Goal: Task Accomplishment & Management: Complete application form

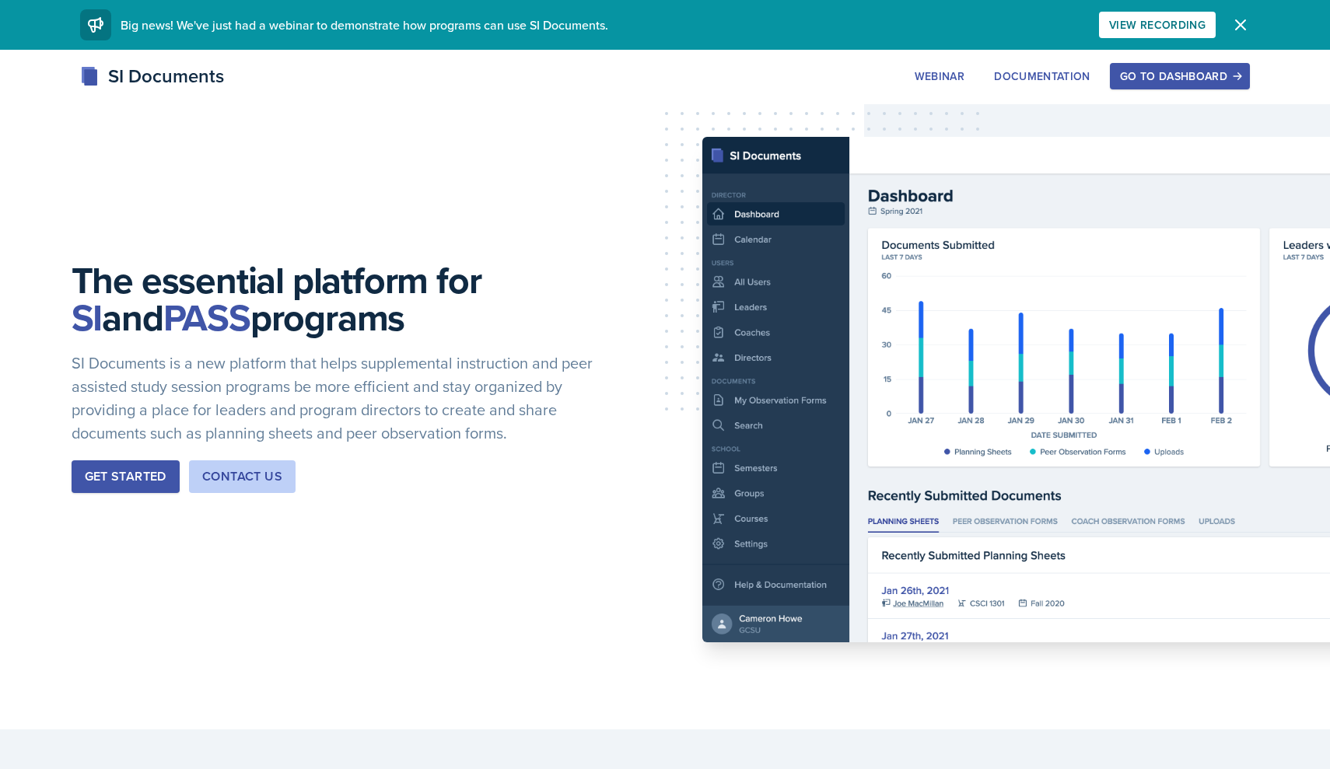
click at [1208, 66] on button "Go to Dashboard" at bounding box center [1180, 76] width 140 height 26
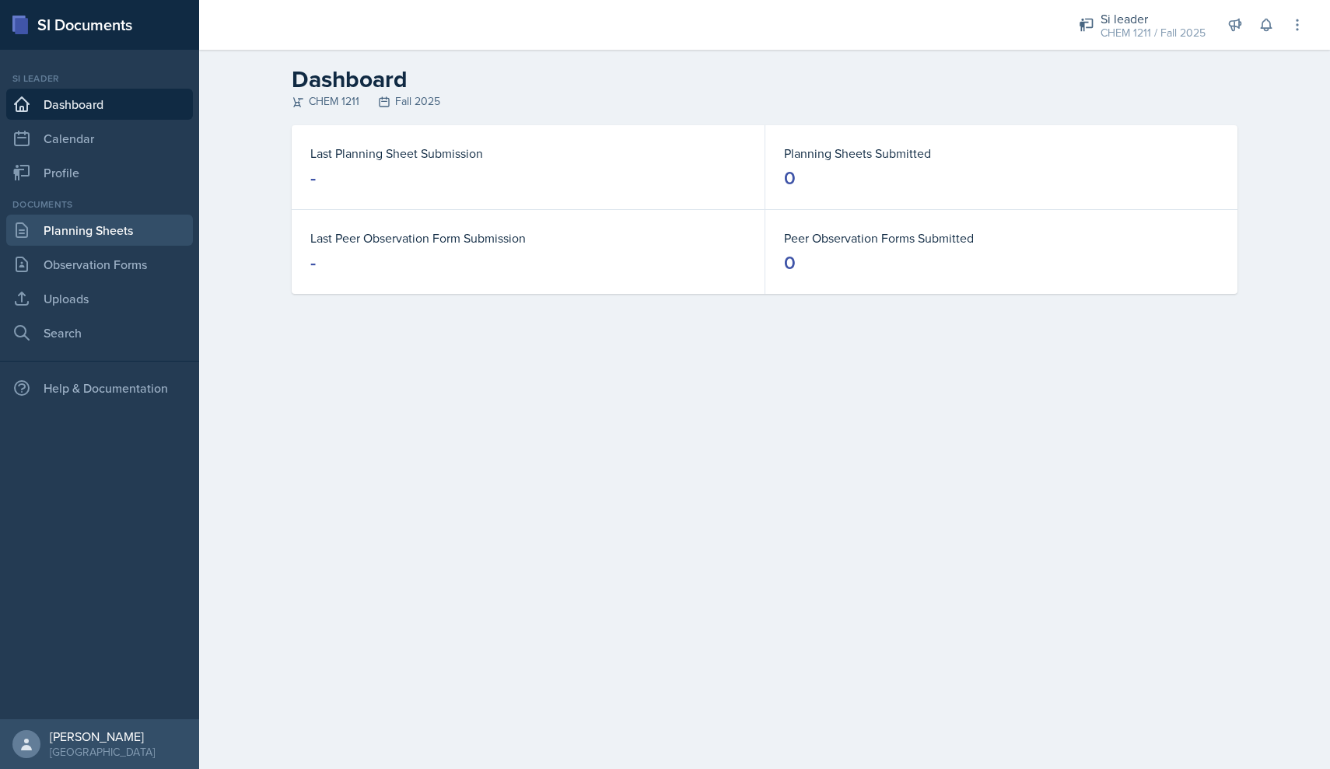
click at [141, 233] on link "Planning Sheets" at bounding box center [99, 230] width 187 height 31
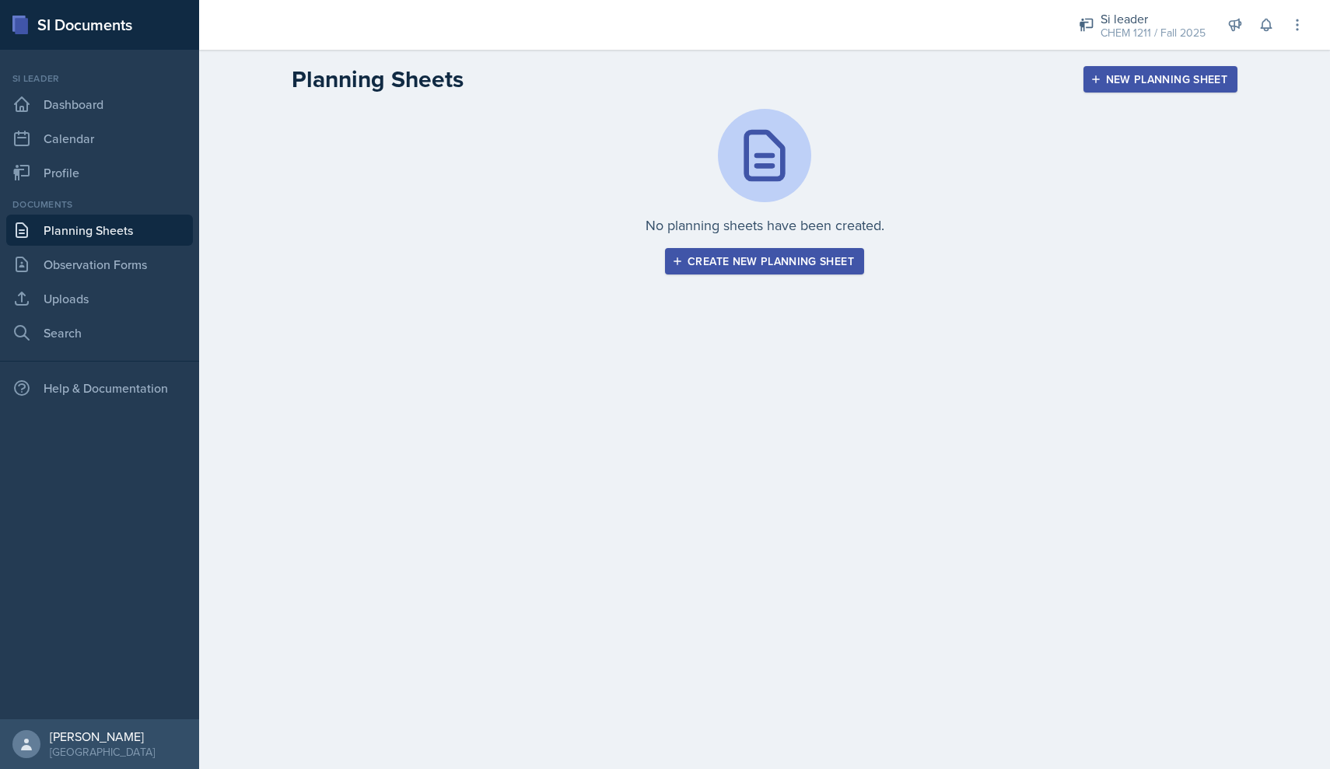
click at [829, 264] on div "Create new planning sheet" at bounding box center [764, 261] width 179 height 12
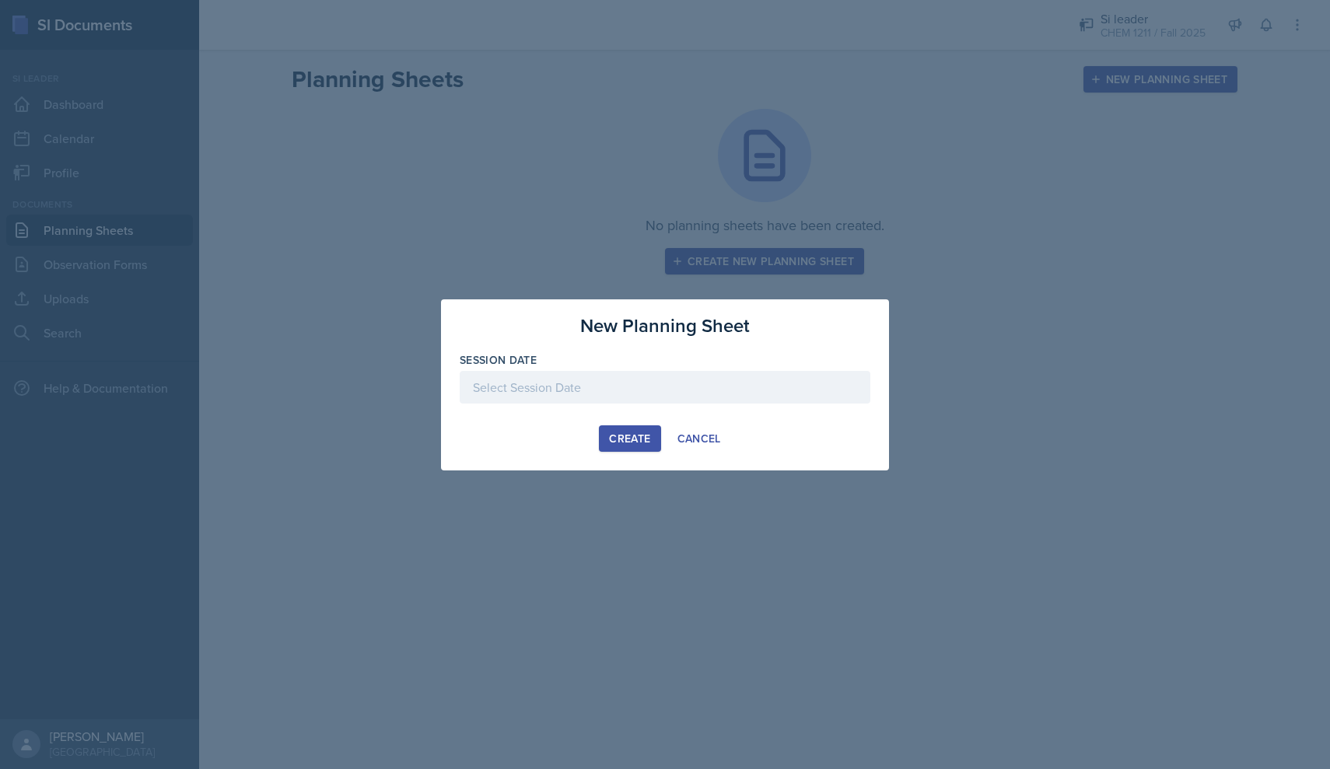
click at [582, 389] on div at bounding box center [665, 387] width 411 height 33
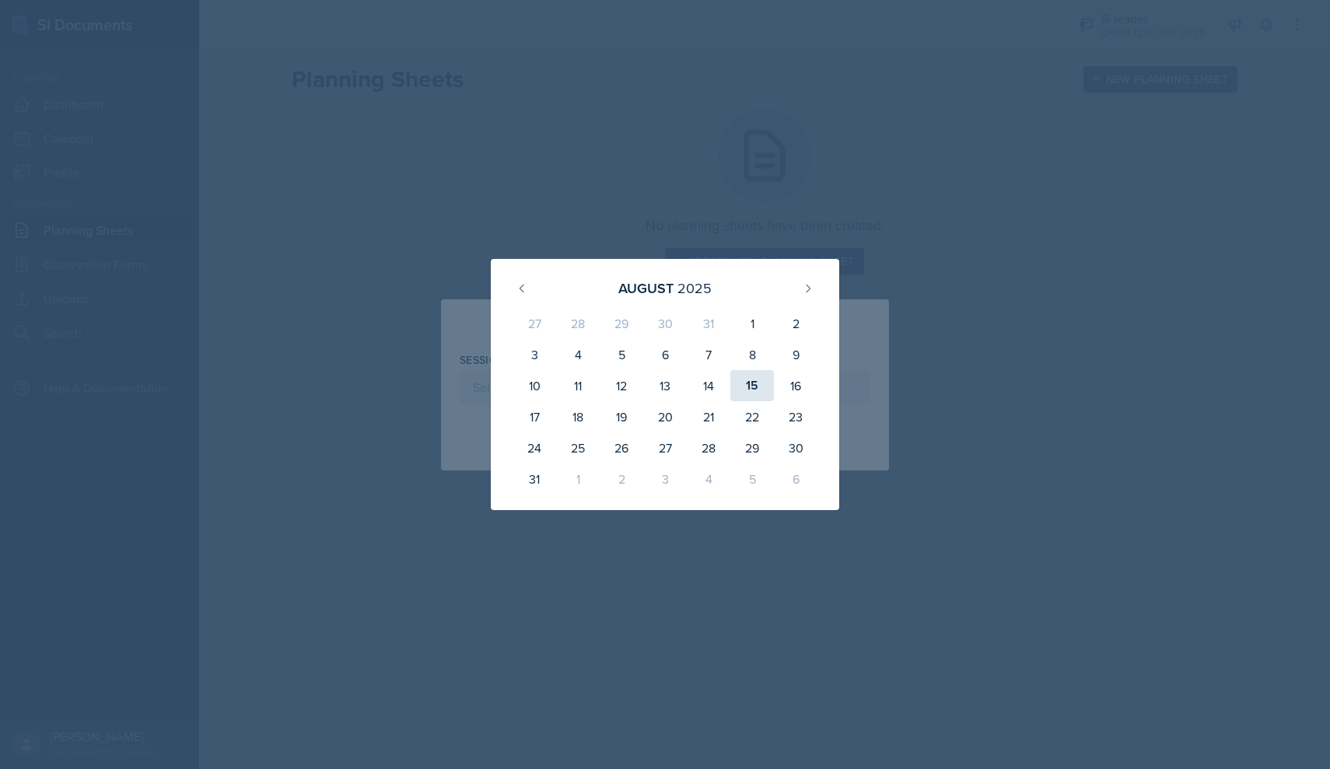
click at [754, 391] on div "15" at bounding box center [752, 385] width 44 height 31
type input "[DATE]"
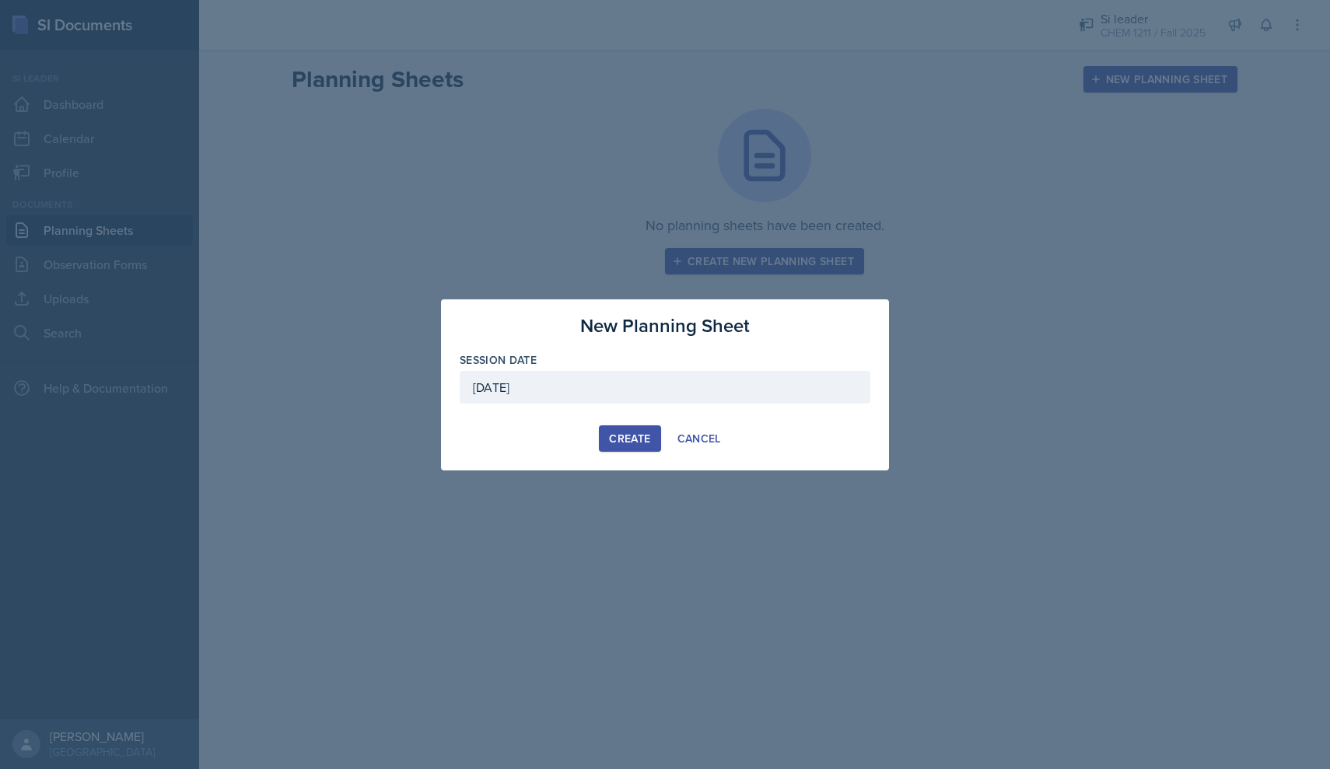
click at [620, 438] on div "Create" at bounding box center [629, 438] width 41 height 12
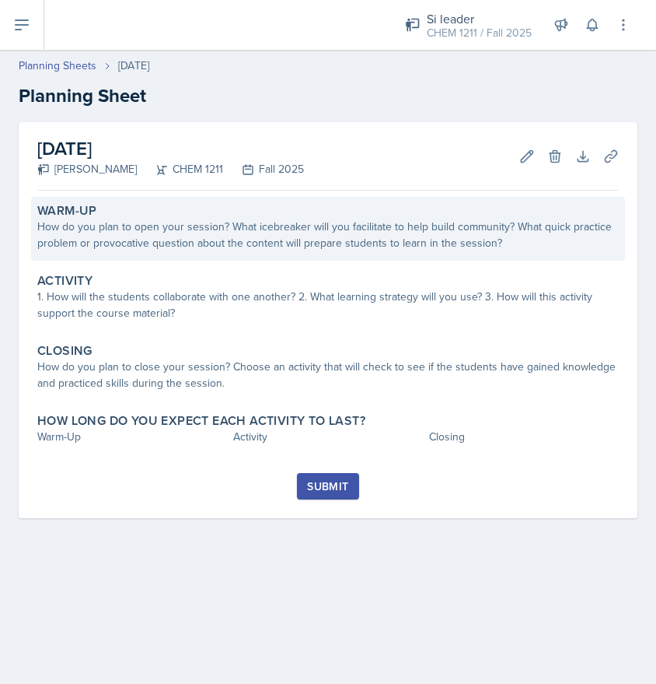
click at [100, 231] on div "How do you plan to open your session? What icebreaker will you facilitate to he…" at bounding box center [328, 235] width 582 height 33
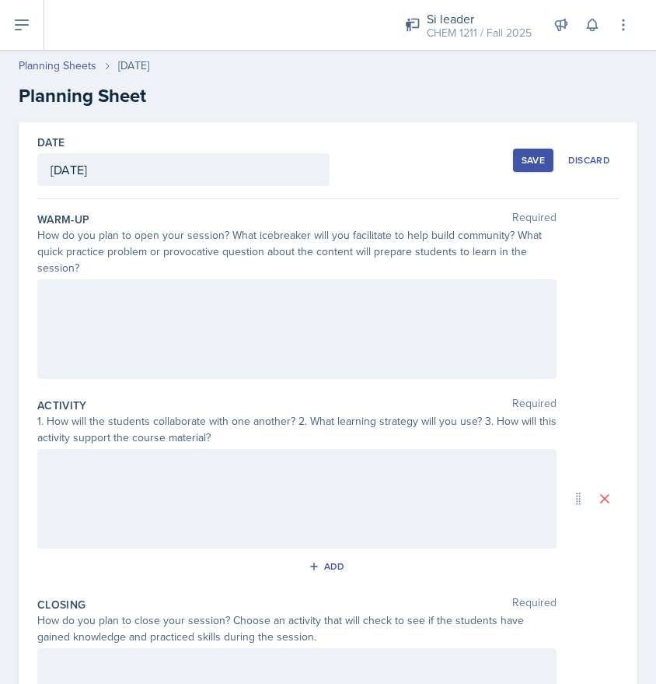
click at [86, 310] on div at bounding box center [296, 329] width 519 height 100
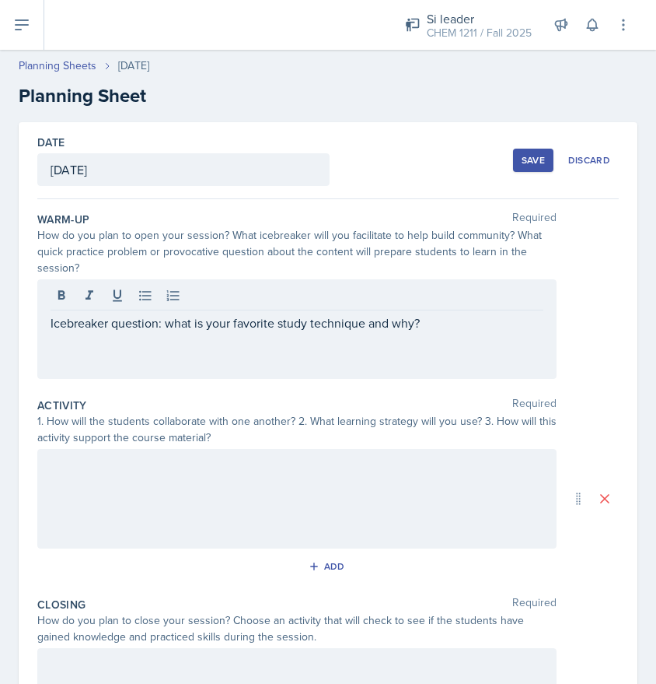
click at [109, 520] on div at bounding box center [296, 499] width 519 height 100
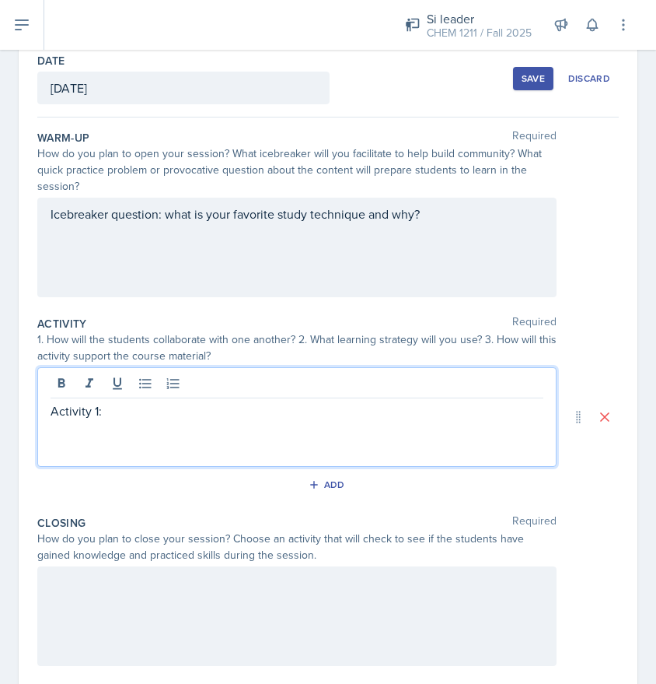
scroll to position [83, 0]
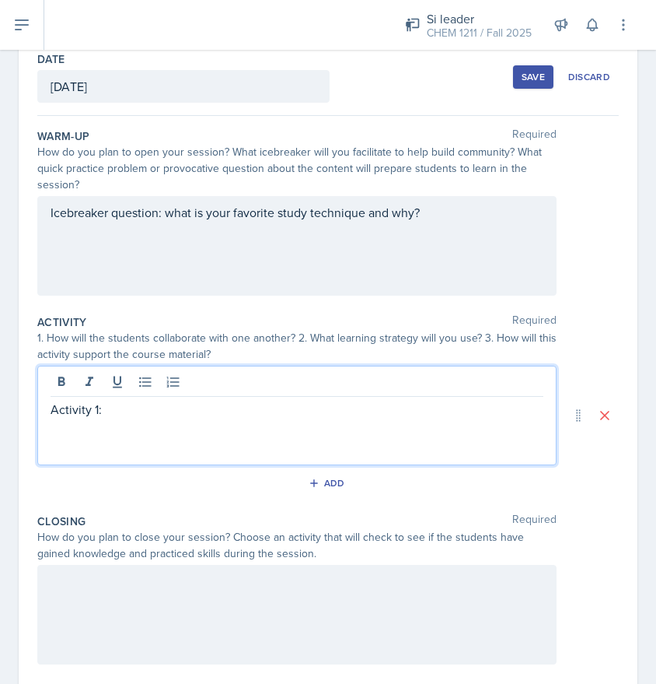
drag, startPoint x: 121, startPoint y: 410, endPoint x: 15, endPoint y: 406, distance: 106.6
click at [15, 406] on div "Date [DATE] [DATE] 27 28 29 30 31 1 2 3 4 5 6 7 8 9 10 11 12 13 14 15 16 17 18 …" at bounding box center [328, 426] width 656 height 774
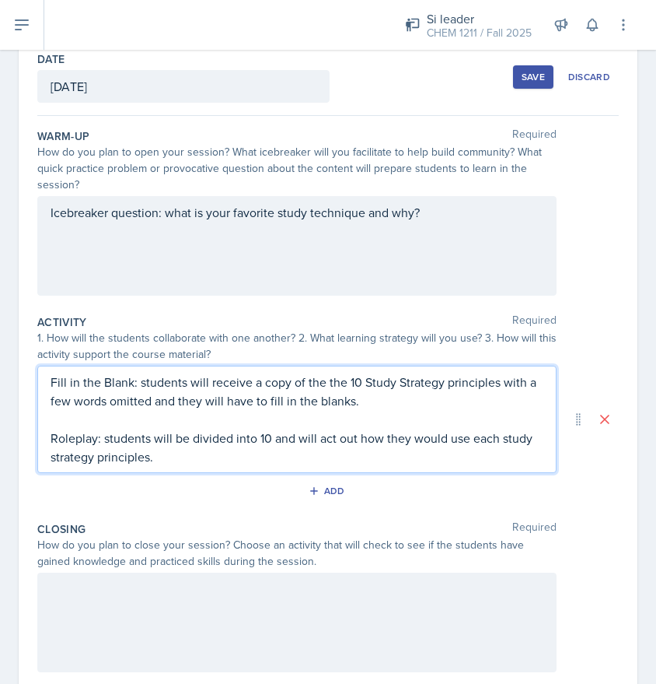
click at [321, 383] on p "Fill in the Blank: students will receive a copy of the the 10 Study Strategy pr…" at bounding box center [297, 391] width 493 height 37
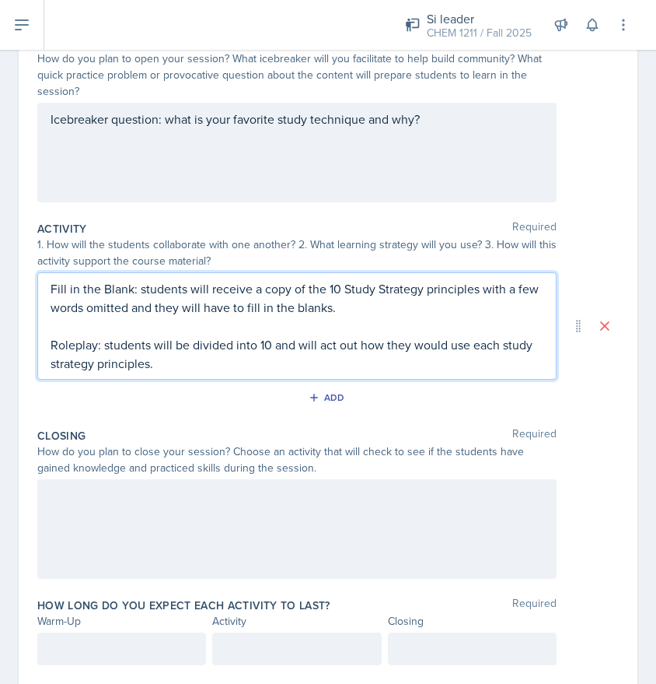
click at [285, 501] on div at bounding box center [296, 529] width 519 height 100
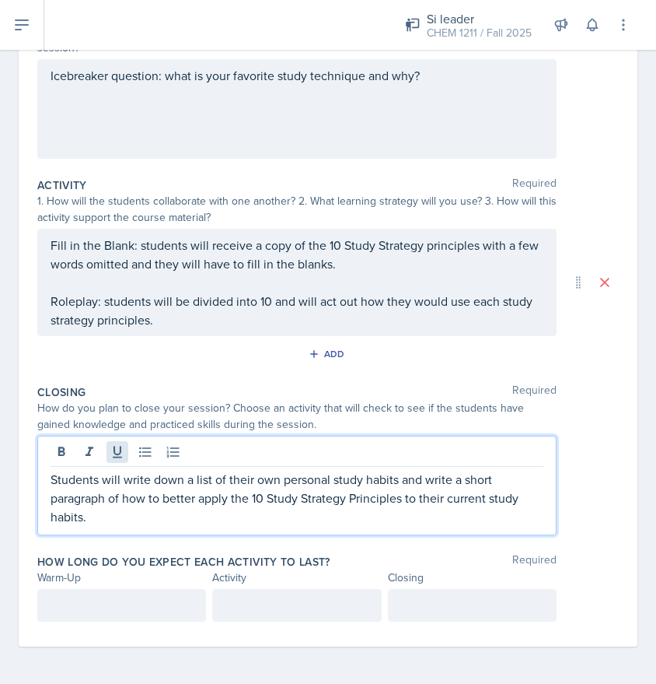
scroll to position [0, 0]
click at [51, 478] on p "Students will write down a list of their own personal study habits and write a …" at bounding box center [297, 498] width 493 height 56
click at [276, 299] on div "Fill in the Blank: students will receive a copy of the 10 Study Strategy princi…" at bounding box center [297, 282] width 493 height 93
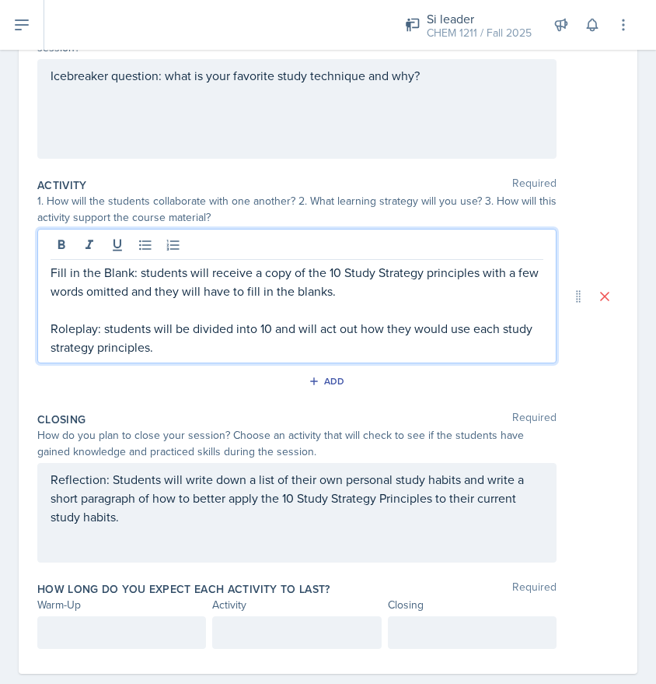
click at [274, 327] on p "Roleplay: students will be divided into 10 and will act out how they would use …" at bounding box center [297, 337] width 493 height 37
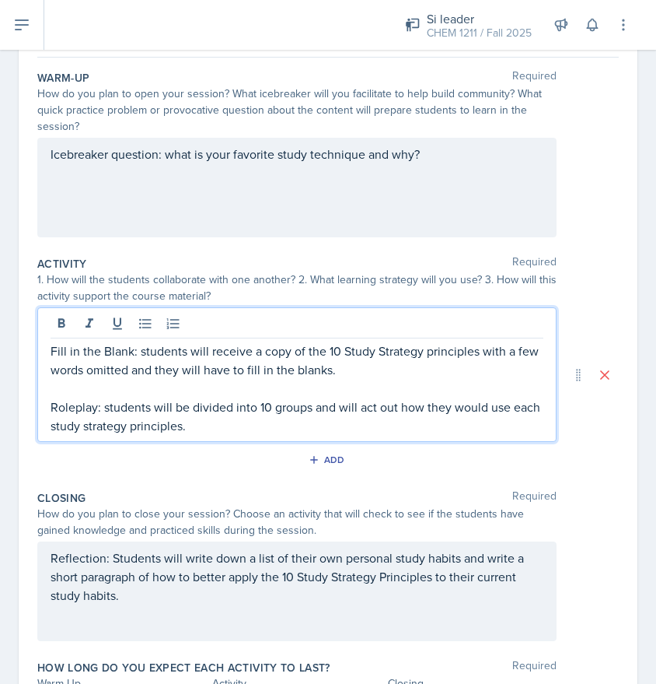
scroll to position [138, 0]
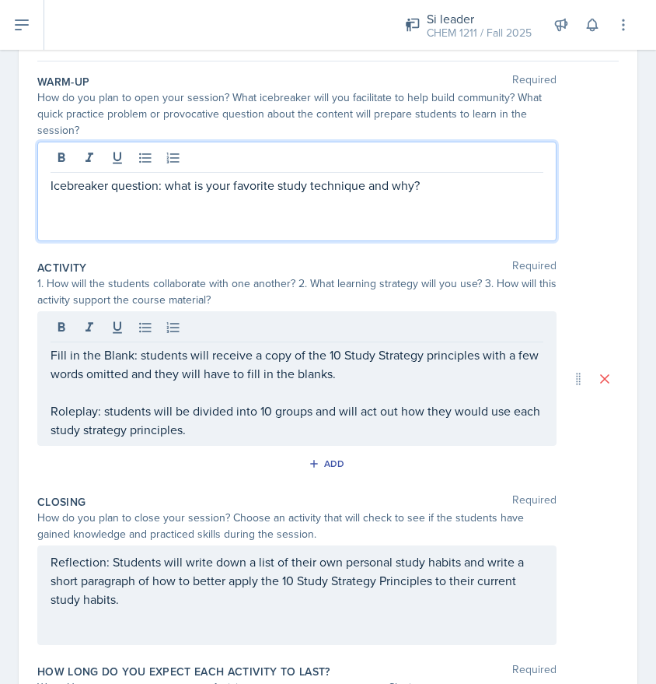
drag, startPoint x: 428, startPoint y: 165, endPoint x: 71, endPoint y: 170, distance: 357.0
click at [71, 170] on div "Icebreaker question: what is your favorite study technique and why?" at bounding box center [296, 192] width 519 height 100
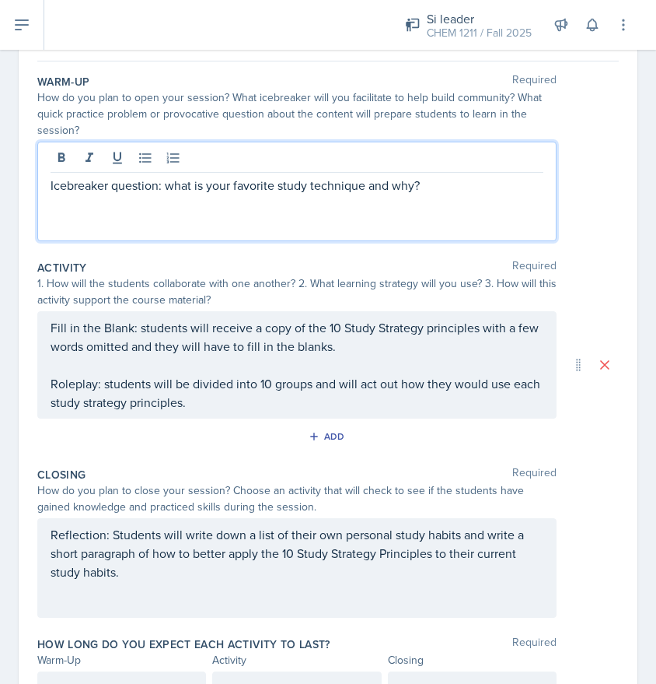
click at [79, 190] on p "Icebreaker question: what is your favorite study technique and why?" at bounding box center [297, 185] width 493 height 19
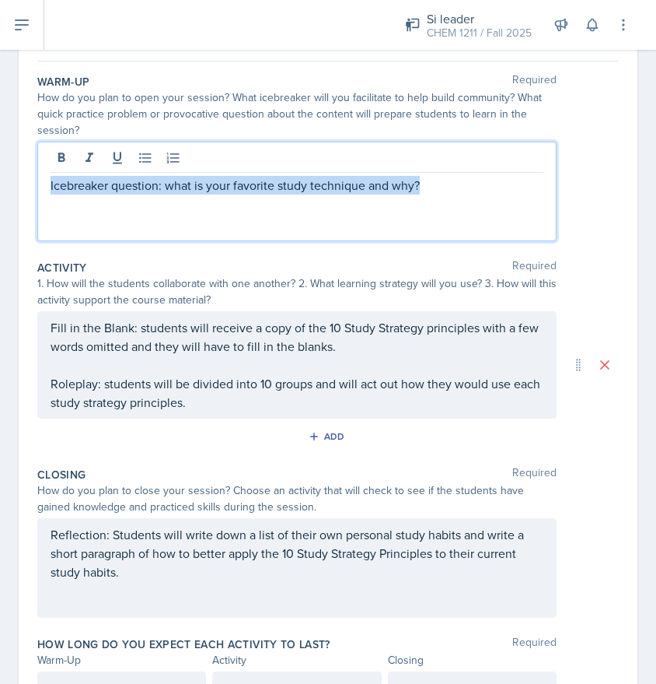
click at [79, 190] on p "Icebreaker question: what is your favorite study technique and why?" at bounding box center [297, 185] width 493 height 19
copy p "Icebreaker question: what is your favorite study technique and why?"
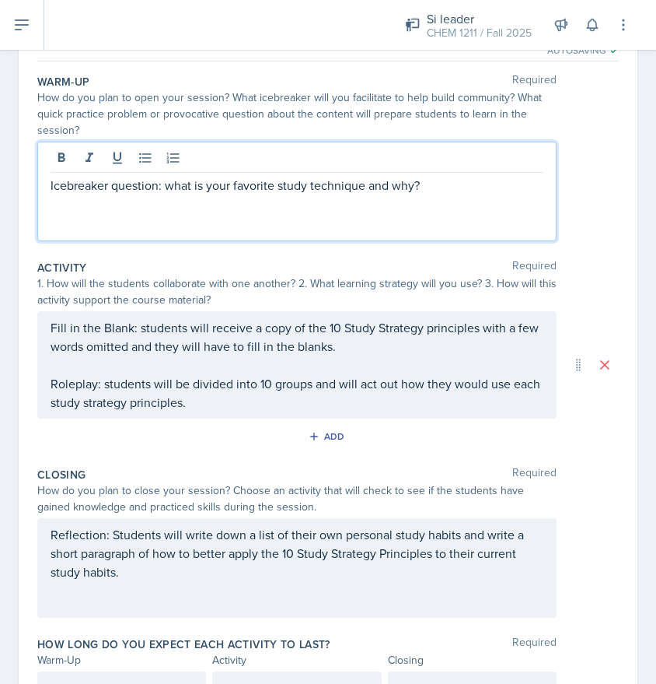
click at [192, 400] on div "Fill in the Blank: students will receive a copy of the 10 Study Strategy princi…" at bounding box center [297, 364] width 493 height 93
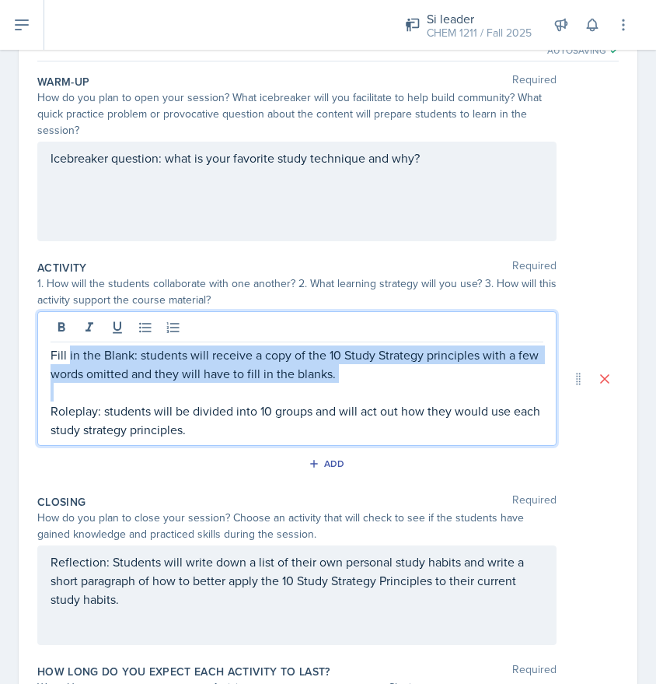
drag, startPoint x: 192, startPoint y: 400, endPoint x: 66, endPoint y: 360, distance: 132.3
click at [66, 360] on div "Fill in the Blank: students will receive a copy of the 10 Study Strategy princi…" at bounding box center [297, 391] width 493 height 93
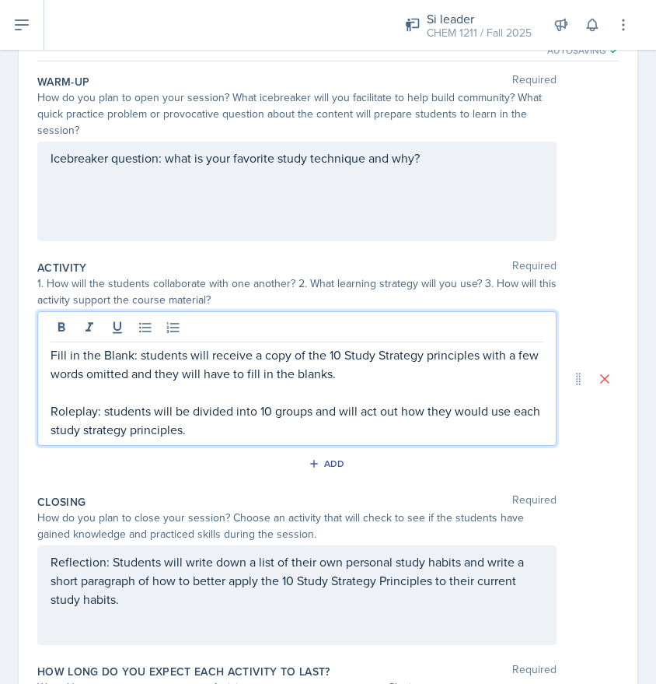
click at [243, 412] on p "Roleplay: students will be divided into 10 groups and will act out how they wou…" at bounding box center [297, 419] width 493 height 37
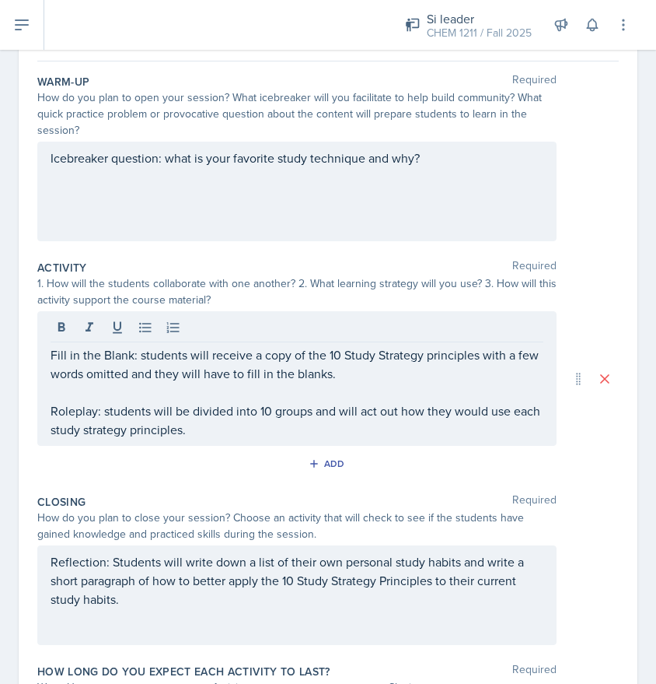
drag, startPoint x: 210, startPoint y: 439, endPoint x: 83, endPoint y: 393, distance: 134.8
click at [82, 393] on div "Fill in the Blank: students will receive a copy of the 10 Study Strategy princi…" at bounding box center [296, 378] width 519 height 135
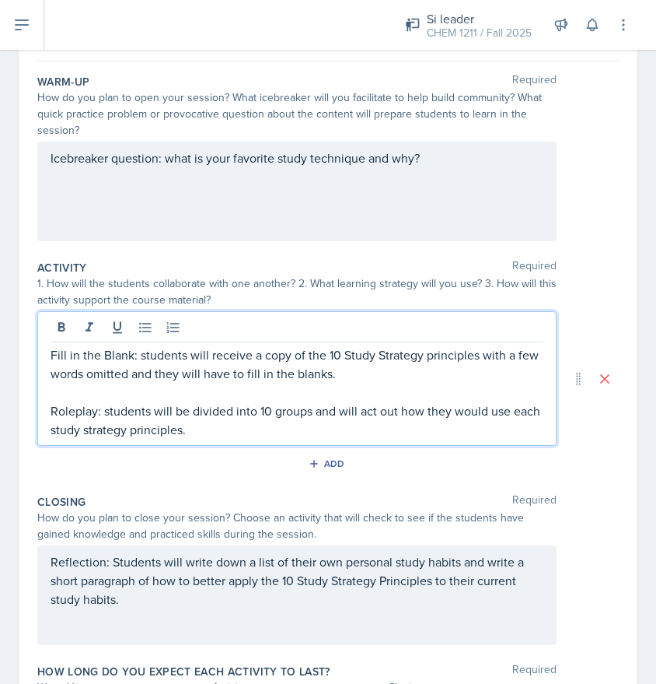
click at [50, 359] on div "Fill in the Blank: students will receive a copy of the 10 Study Strategy princi…" at bounding box center [296, 378] width 519 height 135
click at [51, 355] on p "Fill in the Blank: students will receive a copy of the 10 Study Strategy princi…" at bounding box center [297, 363] width 493 height 37
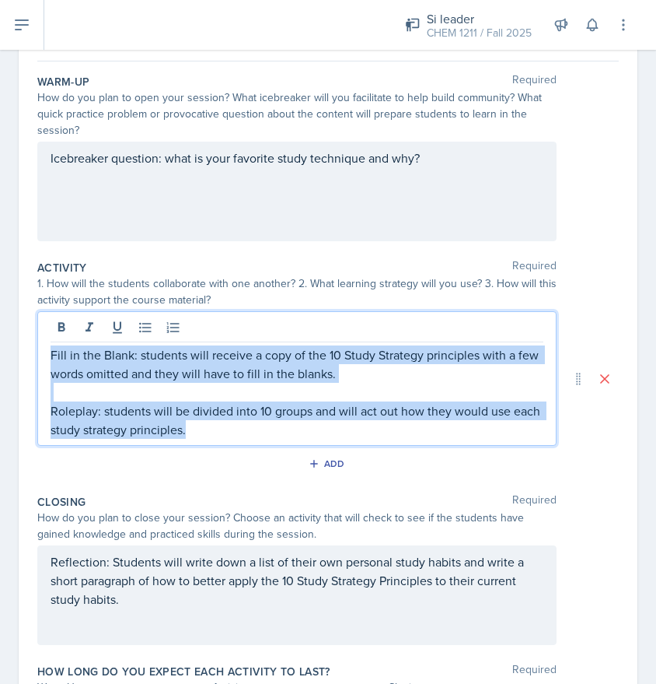
drag, startPoint x: 51, startPoint y: 355, endPoint x: 192, endPoint y: 441, distance: 164.7
click at [192, 441] on div "Fill in the Blank: students will receive a copy of the 10 Study Strategy princi…" at bounding box center [296, 378] width 519 height 135
copy div "Fill in the Blank: students will receive a copy of the 10 Study Strategy princi…"
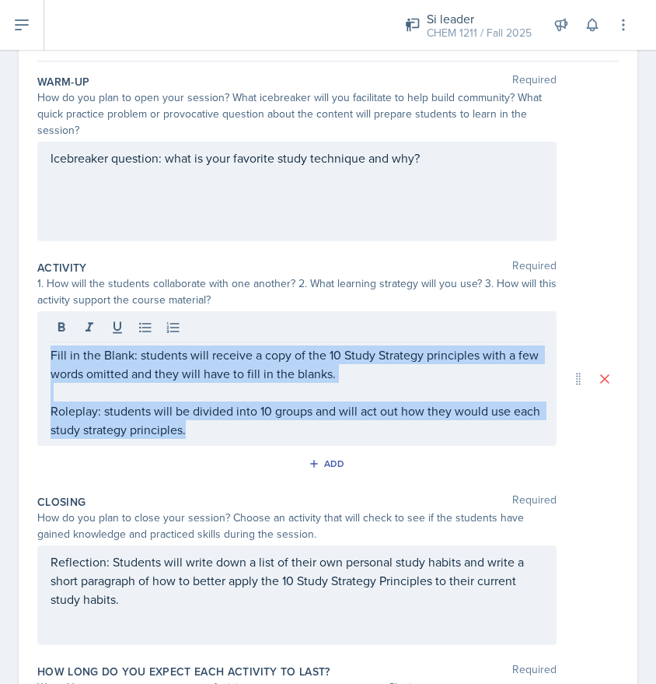
click at [164, 384] on p at bounding box center [297, 392] width 493 height 19
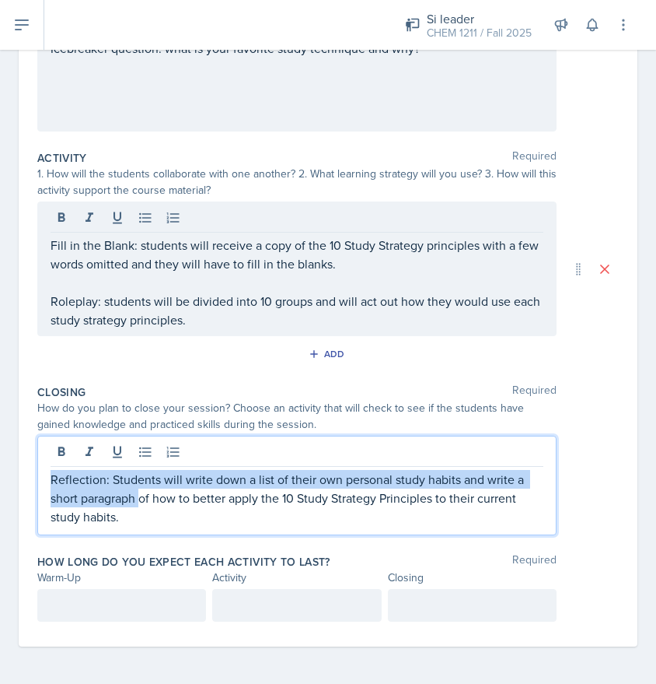
drag, startPoint x: 141, startPoint y: 492, endPoint x: 45, endPoint y: 474, distance: 97.3
click at [44, 474] on div "Reflection: Students will write down a list of their own personal study habits …" at bounding box center [296, 485] width 519 height 100
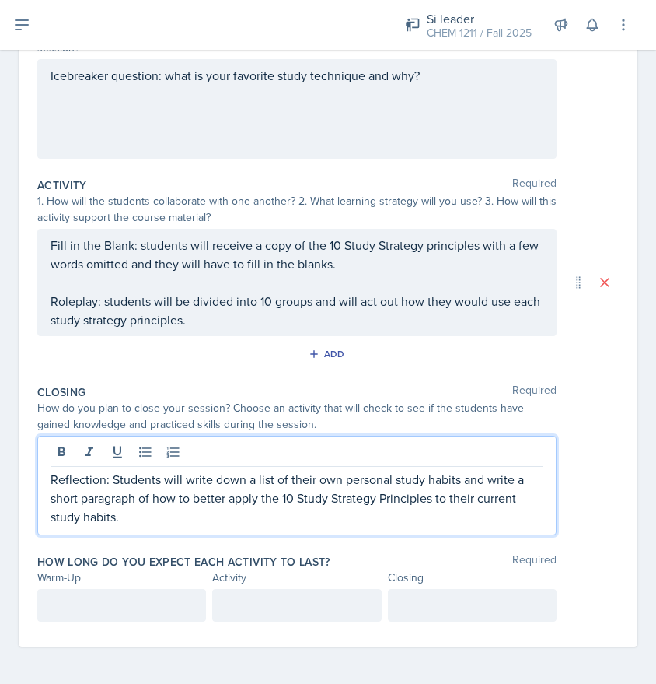
click at [123, 520] on p "Reflection: Students will write down a list of their own personal study habits …" at bounding box center [297, 498] width 493 height 56
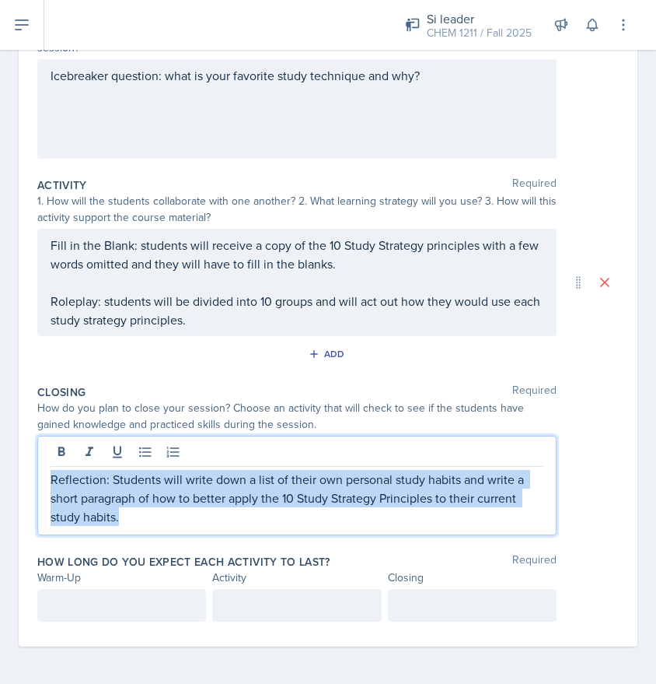
drag, startPoint x: 123, startPoint y: 520, endPoint x: 45, endPoint y: 482, distance: 86.6
click at [45, 482] on div "Reflection: Students will write down a list of their own personal study habits …" at bounding box center [296, 485] width 519 height 100
copy p "Reflection: Students will write down a list of their own personal study habits …"
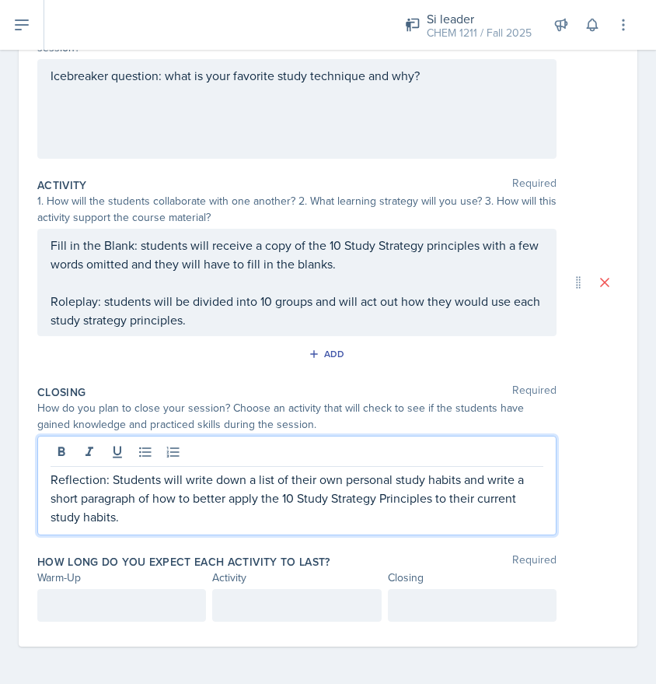
click at [217, 571] on div "Activity" at bounding box center [296, 577] width 169 height 16
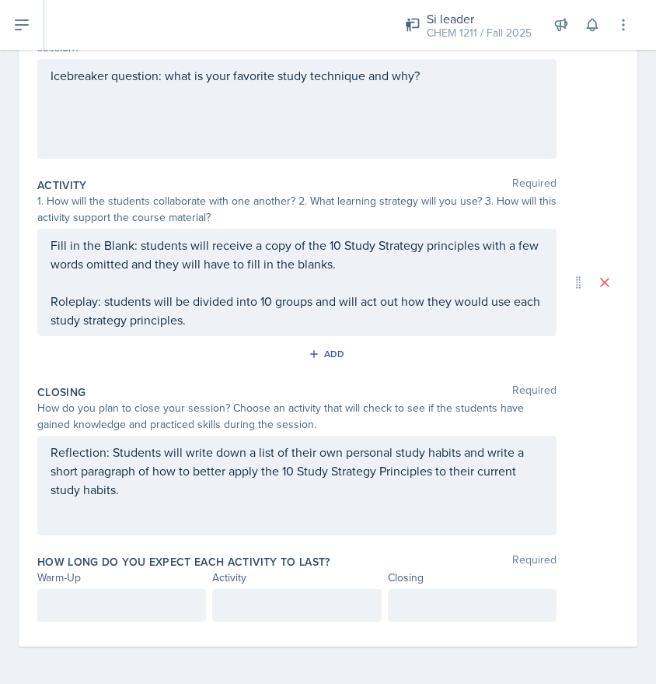
scroll to position [220, 0]
click at [124, 602] on div at bounding box center [121, 605] width 169 height 33
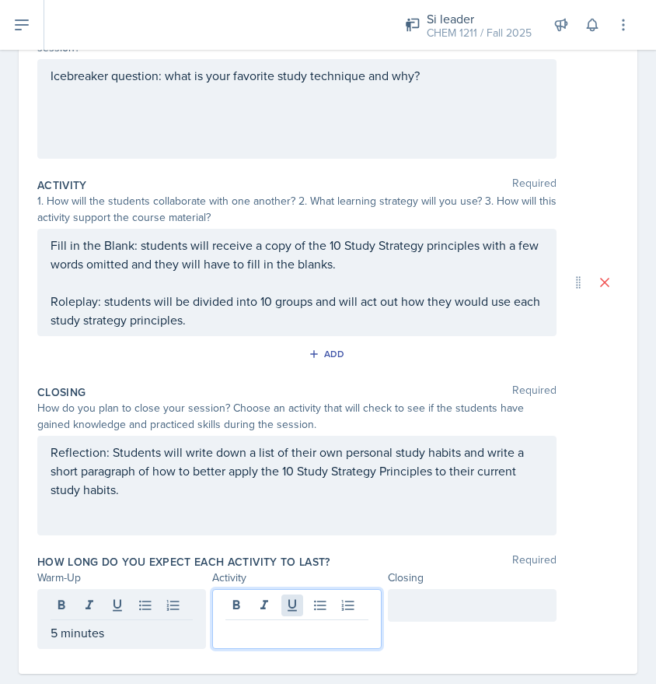
click at [301, 600] on div at bounding box center [296, 619] width 169 height 60
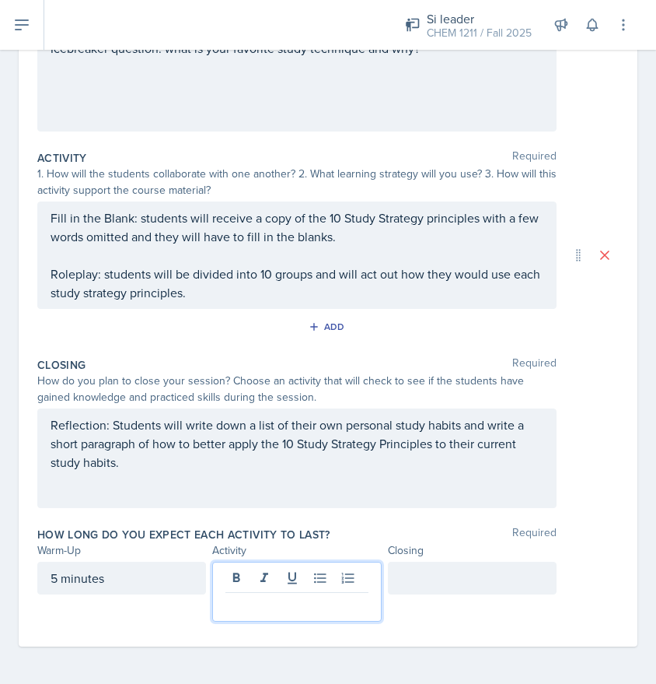
scroll to position [247, 0]
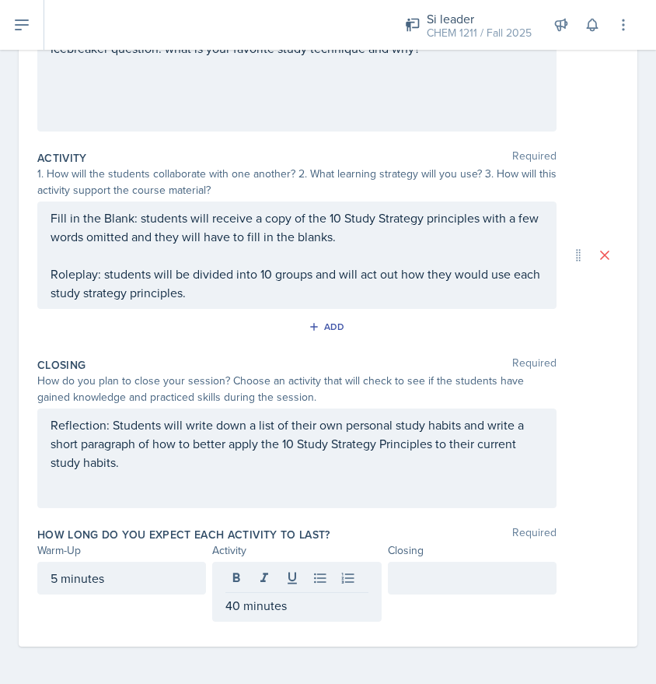
click at [177, 636] on div "Warm-Up Required How do you plan to open your session? What icebreaker will you…" at bounding box center [328, 299] width 582 height 694
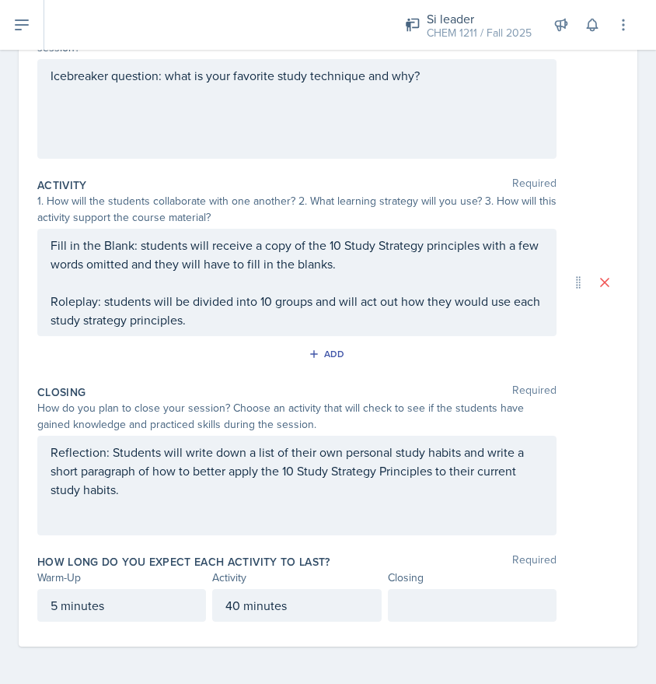
click at [453, 607] on div at bounding box center [472, 605] width 169 height 33
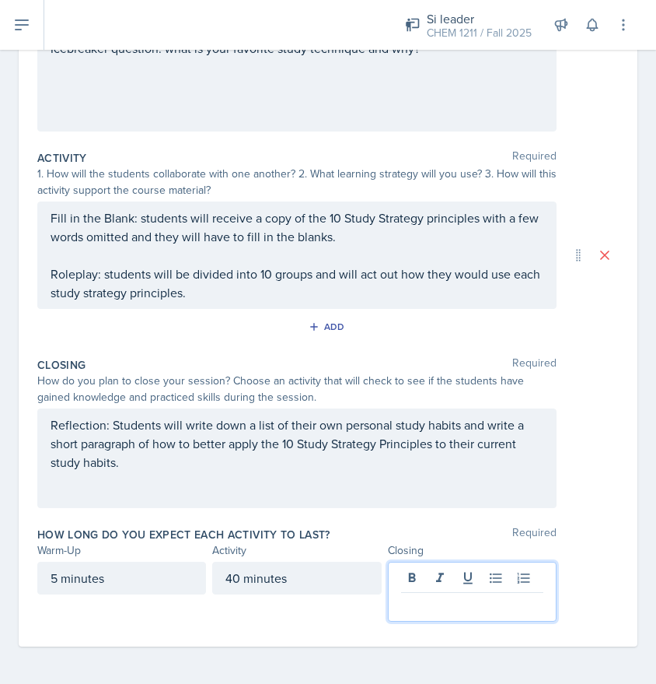
scroll to position [247, 0]
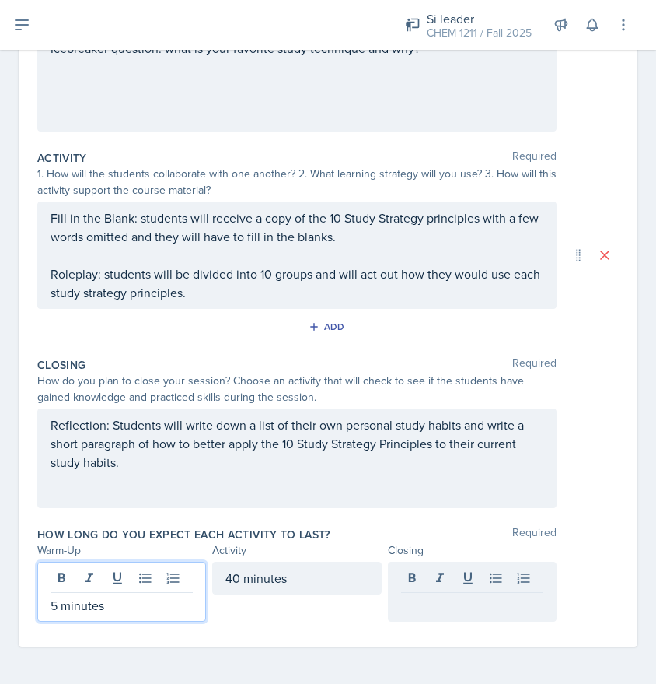
click at [56, 583] on div "5 minutes" at bounding box center [121, 591] width 169 height 60
click at [444, 584] on div at bounding box center [472, 577] width 169 height 33
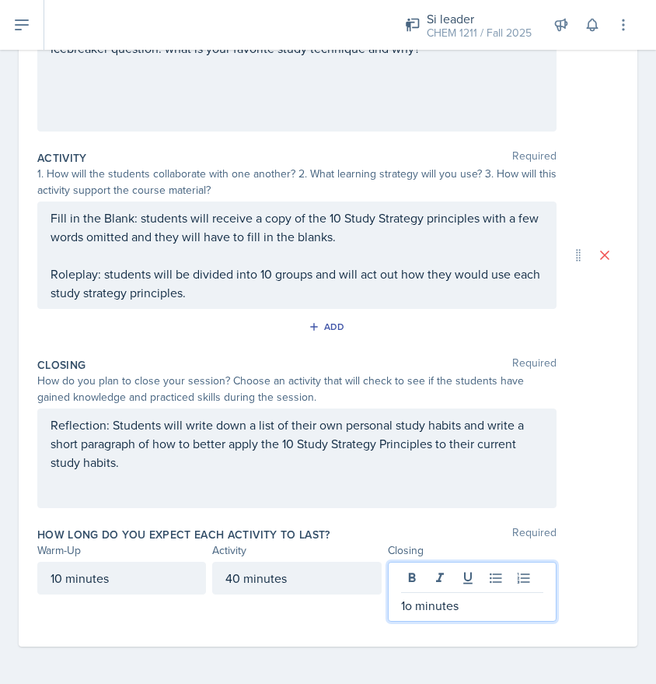
click at [612, 610] on div "10 minutes 40 minutes 1o minutes" at bounding box center [328, 591] width 582 height 60
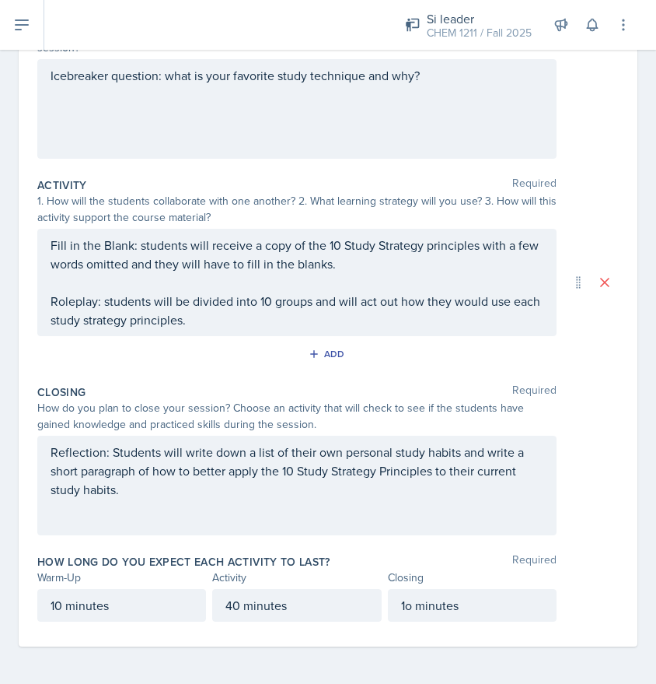
click at [414, 608] on div "1o minutes" at bounding box center [472, 605] width 169 height 33
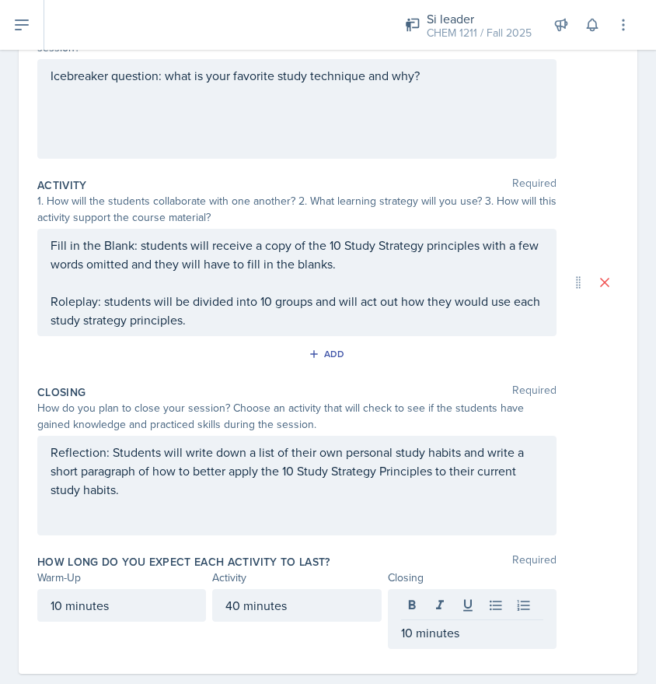
click at [604, 458] on div "Reflection: Students will write down a list of their own personal study habits …" at bounding box center [328, 485] width 582 height 100
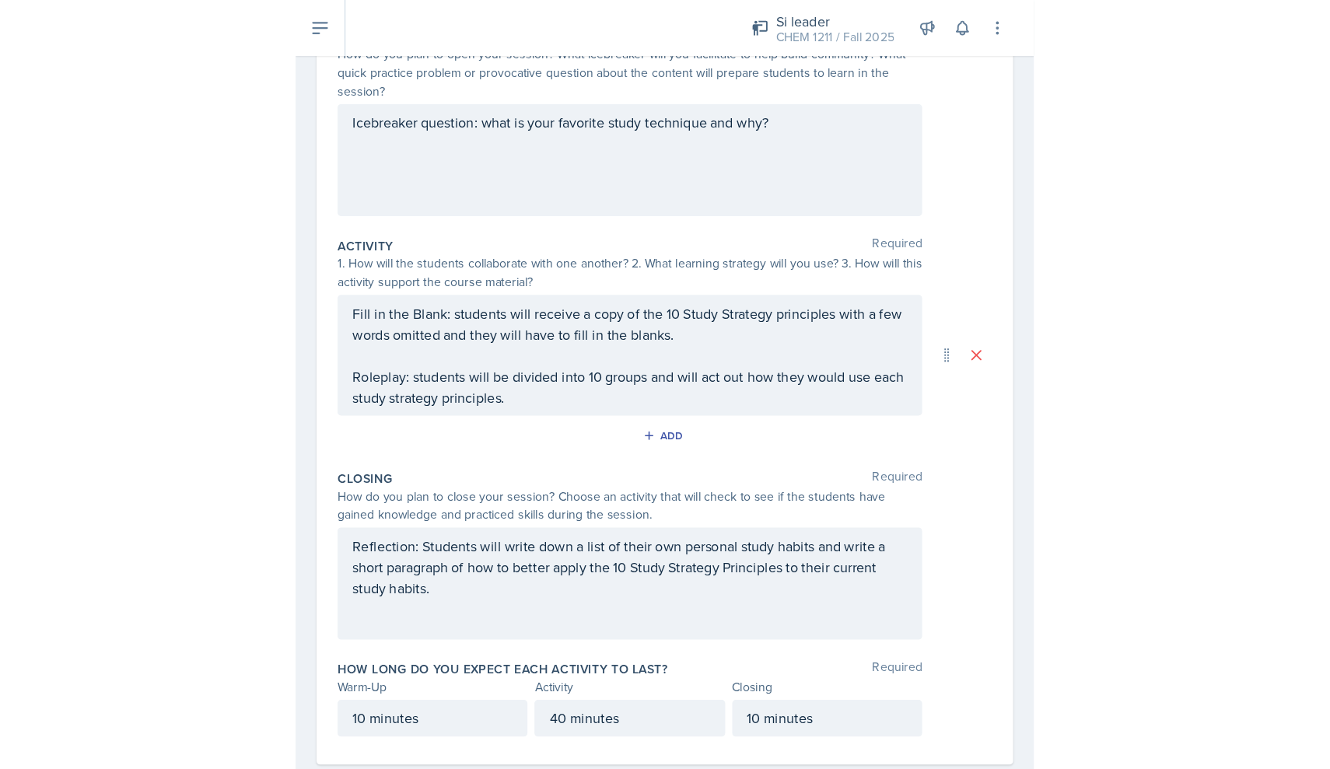
scroll to position [78, 0]
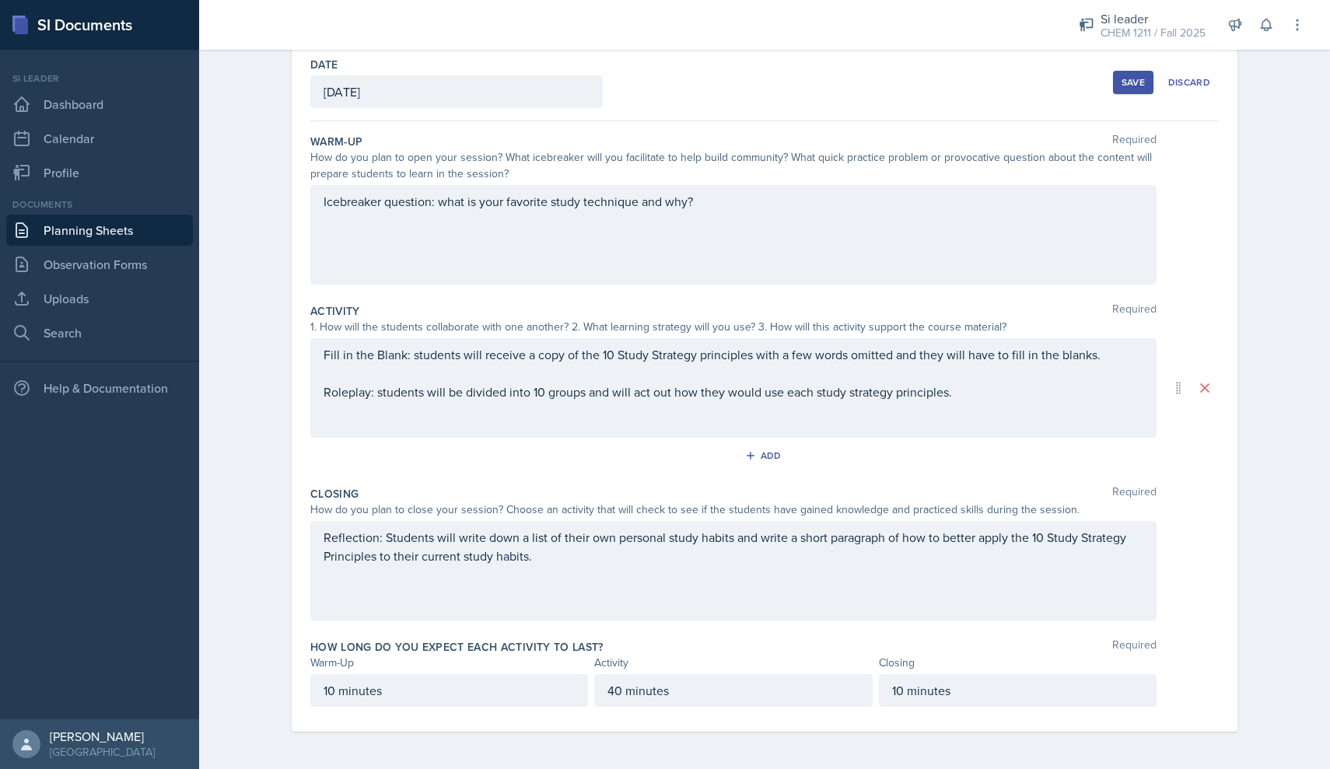
click at [1132, 86] on div "Save" at bounding box center [1132, 82] width 23 height 12
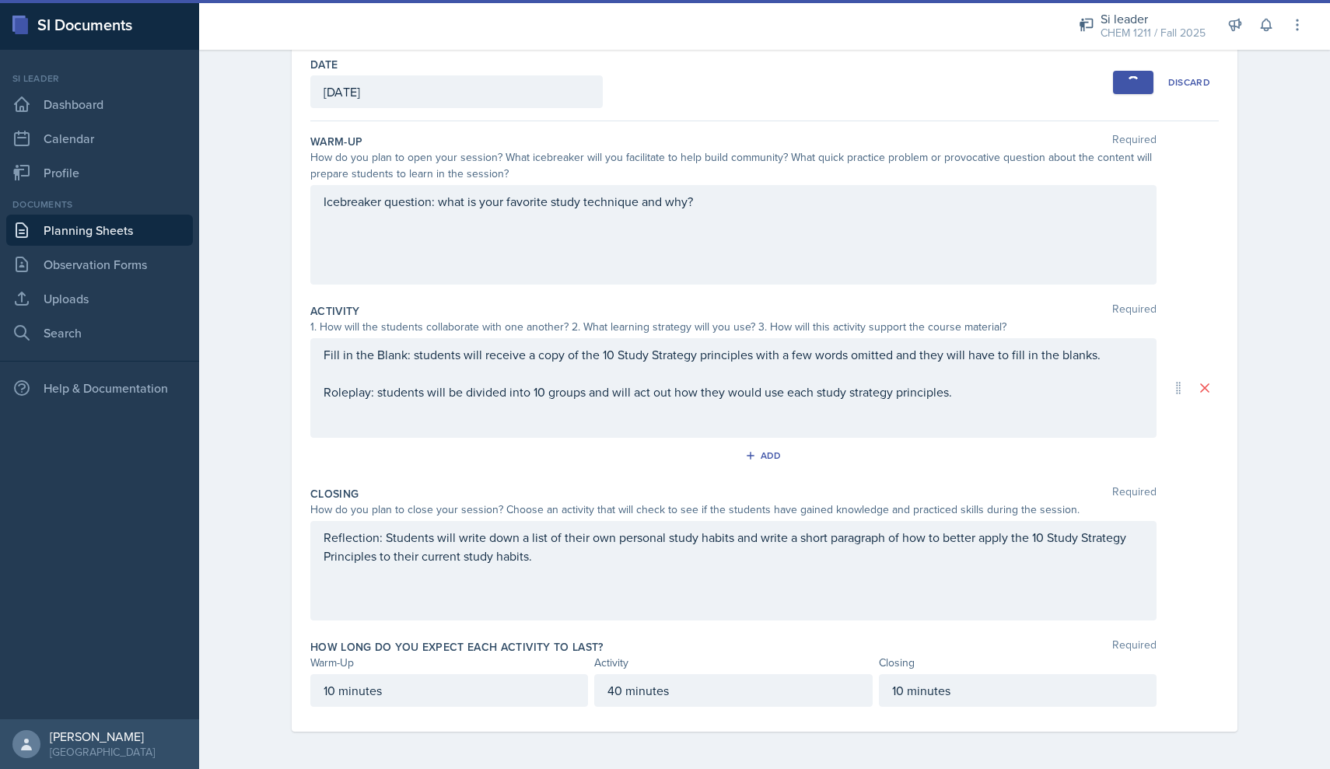
scroll to position [0, 0]
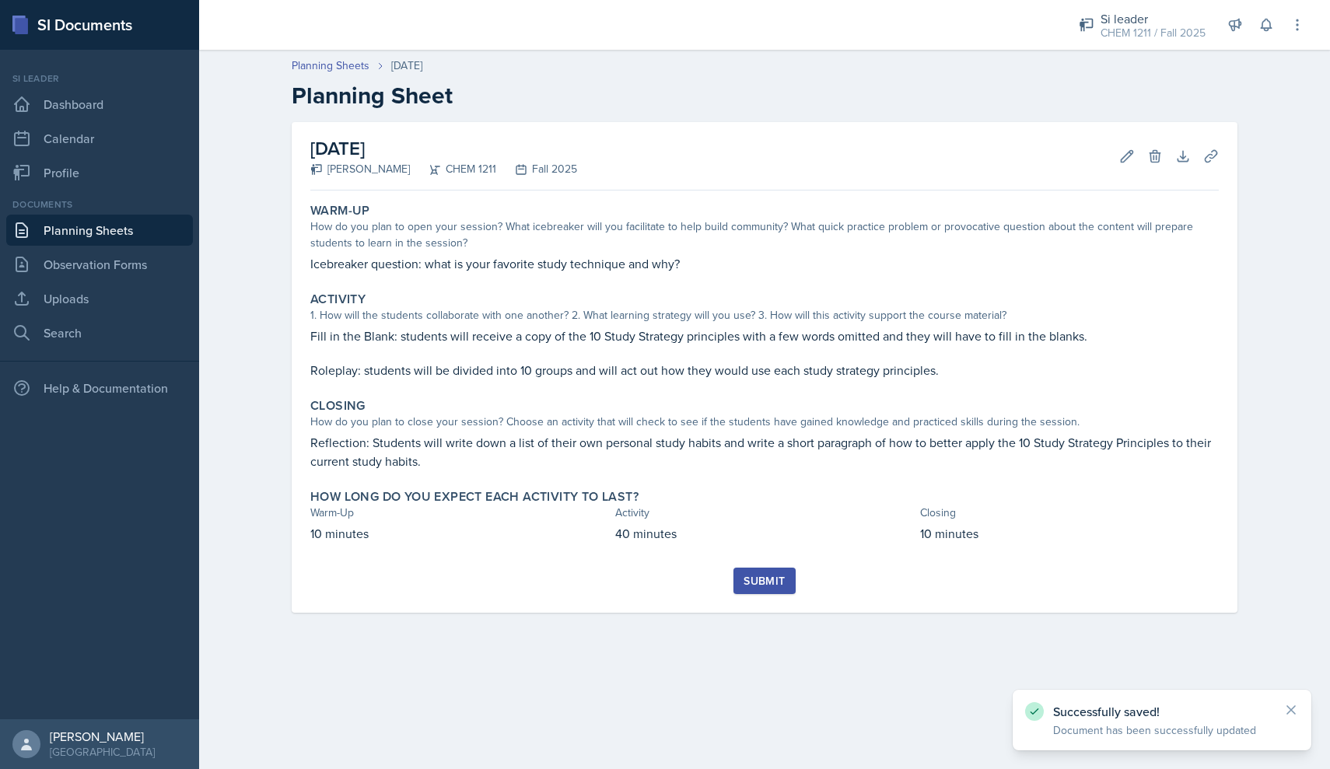
click at [777, 580] on div "Submit" at bounding box center [763, 581] width 41 height 12
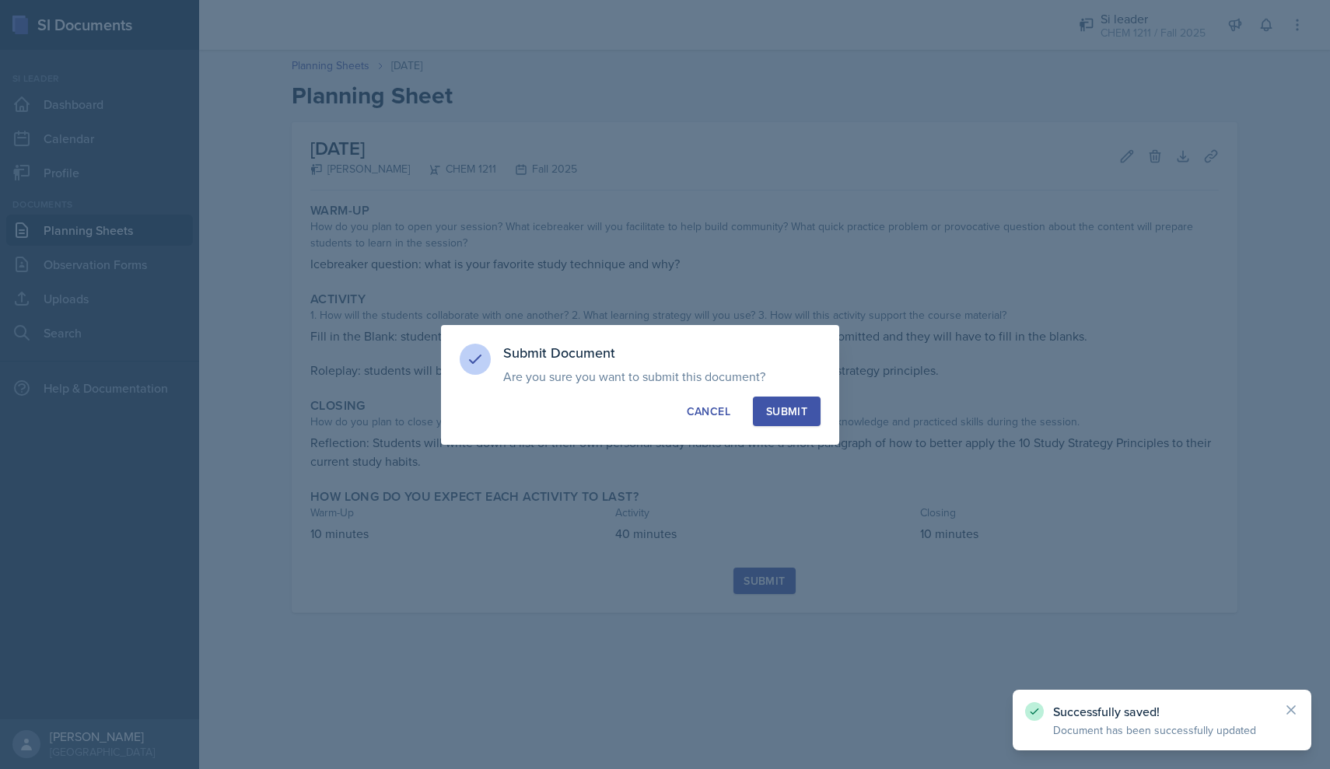
click at [801, 411] on div "Submit" at bounding box center [786, 412] width 41 height 16
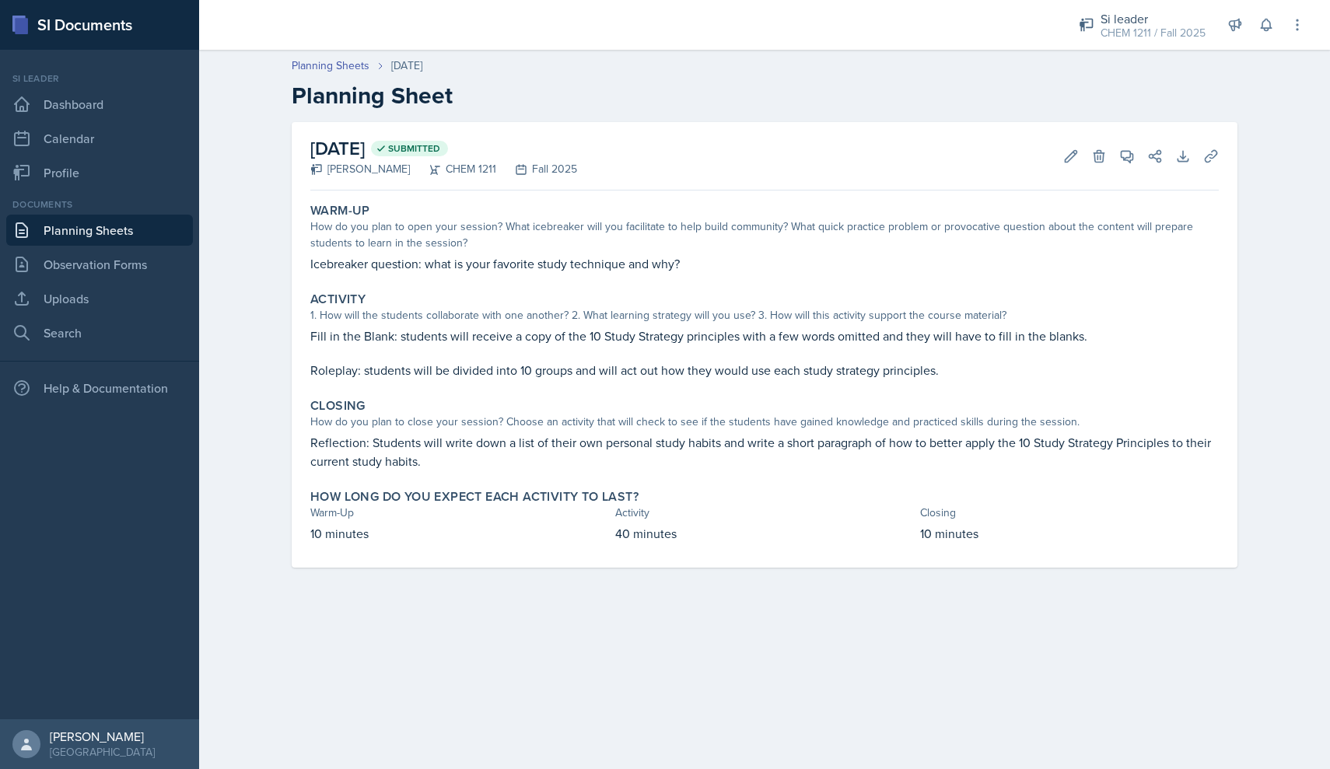
click at [66, 233] on link "Planning Sheets" at bounding box center [99, 230] width 187 height 31
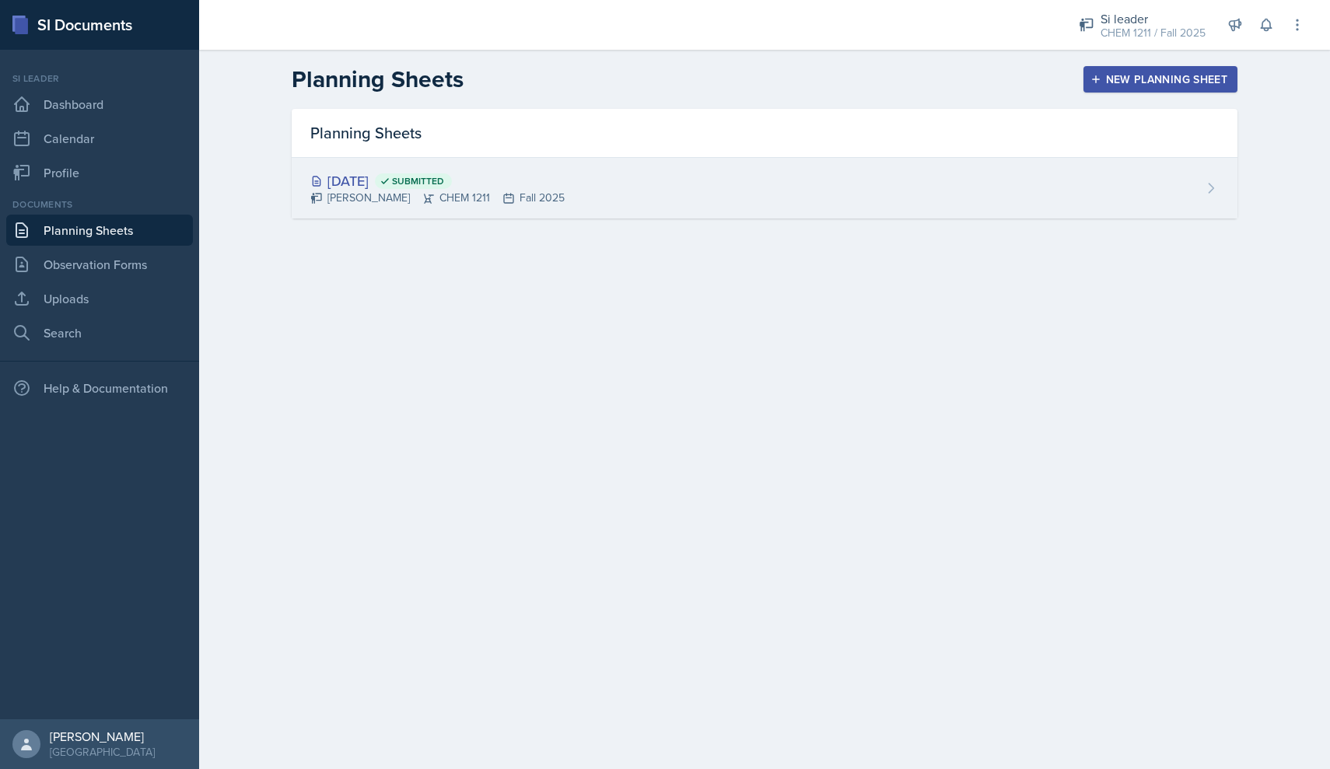
click at [373, 180] on div "[DATE] Submitted" at bounding box center [437, 180] width 254 height 21
